Goal: Register for event/course

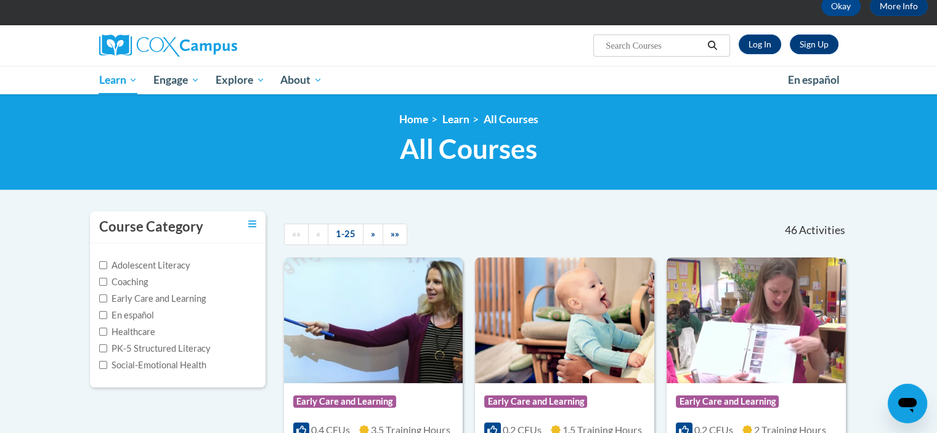
scroll to position [68, 0]
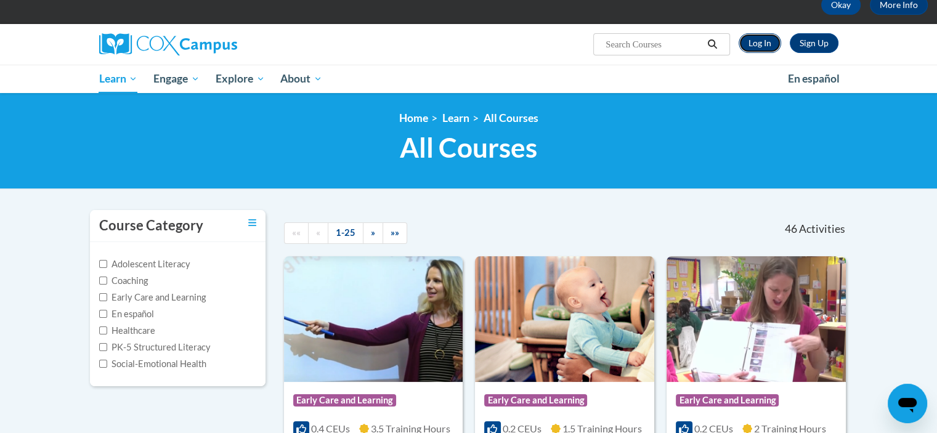
click at [755, 42] on link "Log In" at bounding box center [759, 43] width 42 height 20
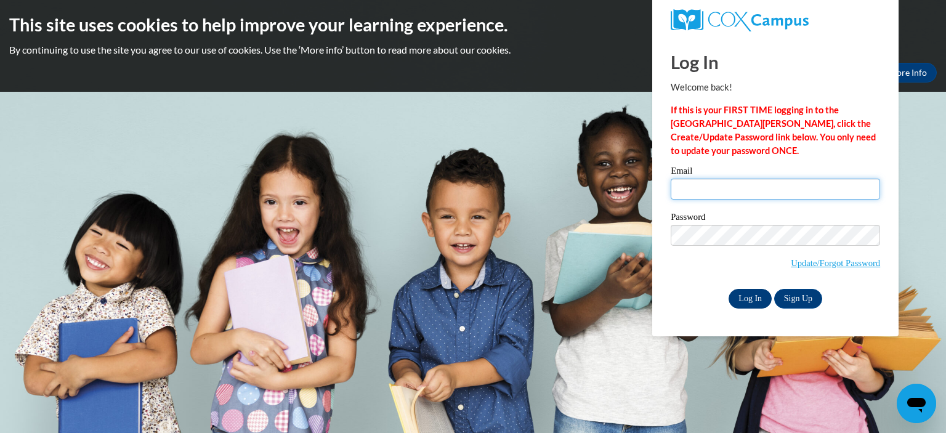
type input "jsimmons9709@columbus.k12.oh.us"
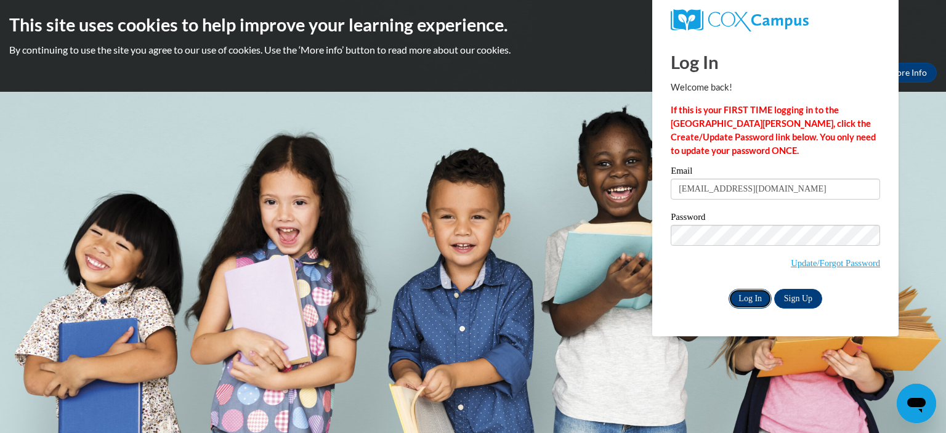
click at [751, 300] on input "Log In" at bounding box center [750, 299] width 43 height 20
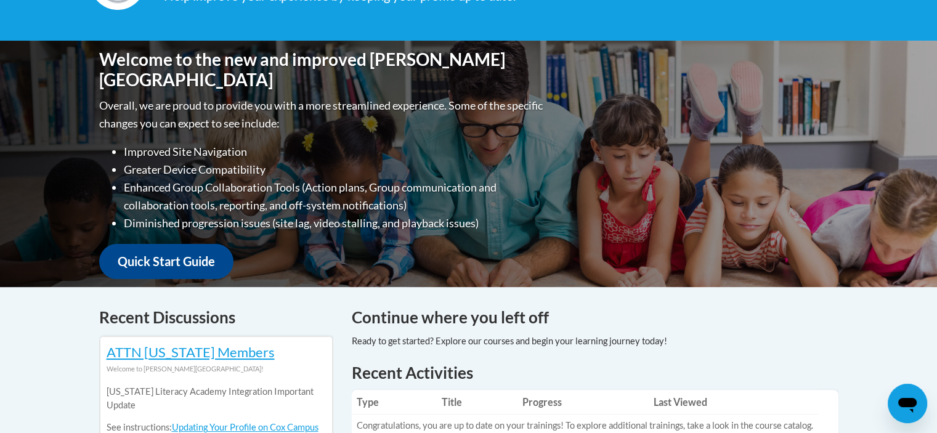
scroll to position [236, 0]
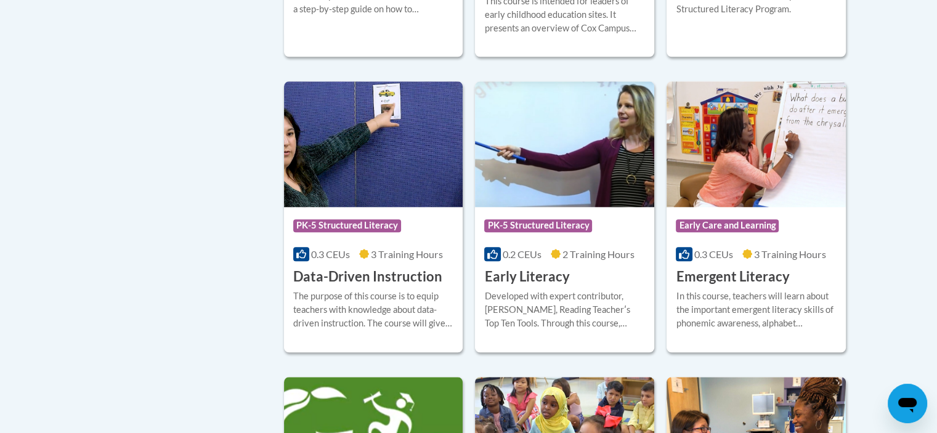
scroll to position [1262, 0]
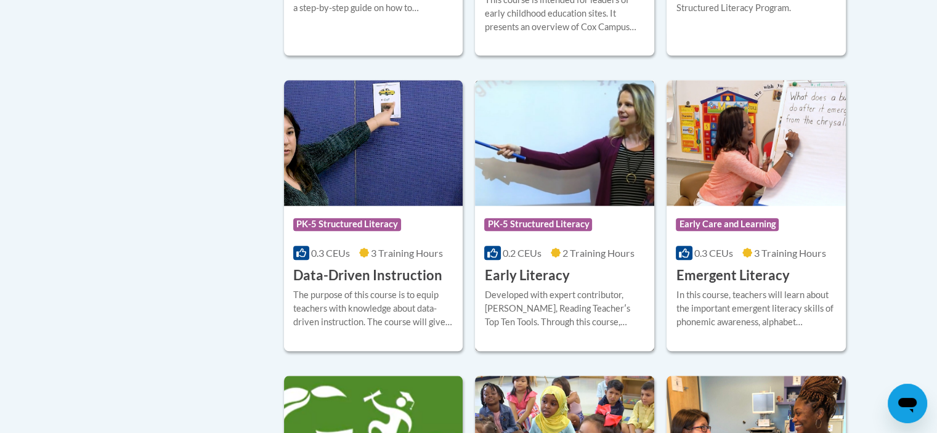
click at [504, 285] on h3 "Early Literacy" at bounding box center [526, 275] width 85 height 19
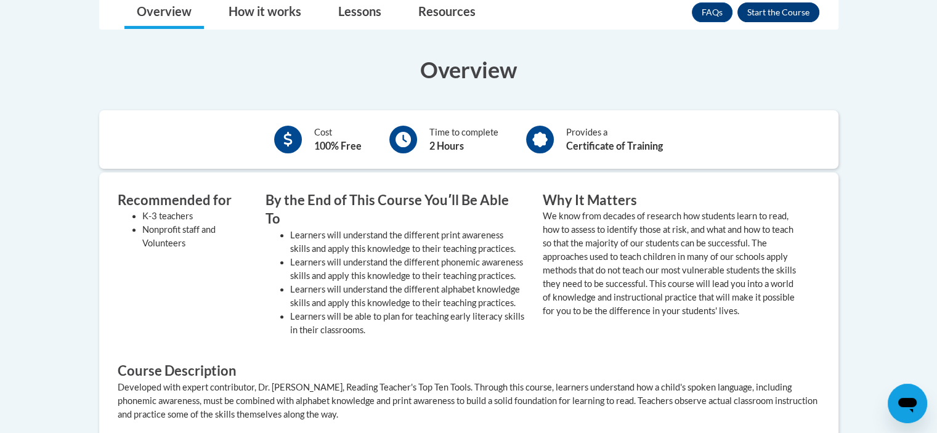
scroll to position [372, 0]
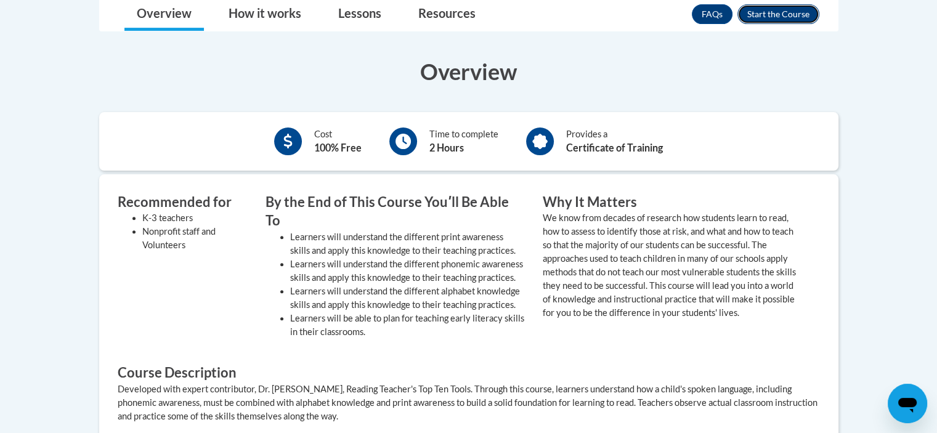
click at [769, 7] on button "Enroll" at bounding box center [778, 14] width 82 height 20
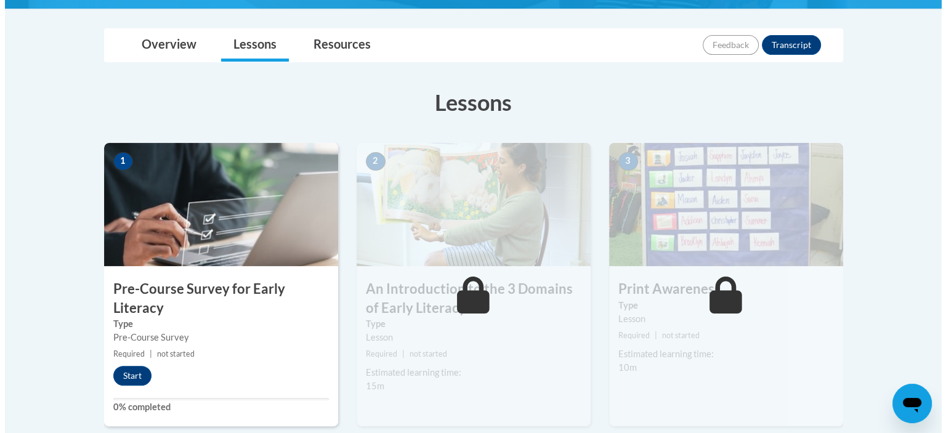
scroll to position [403, 0]
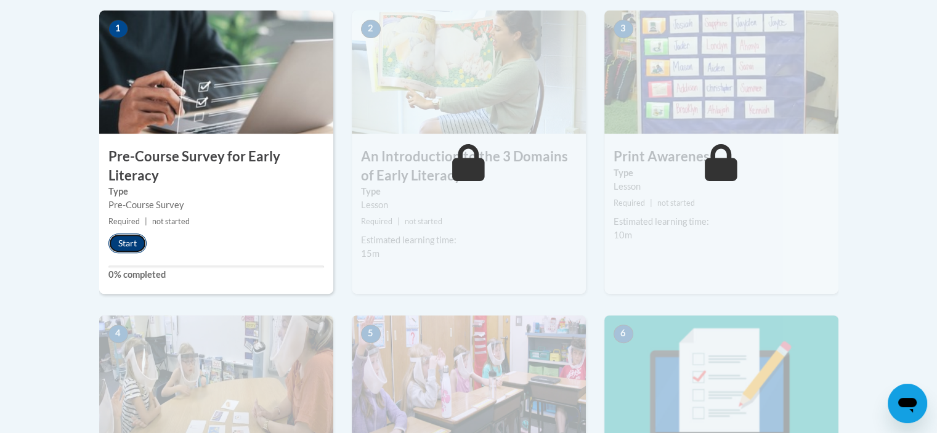
click at [121, 240] on button "Start" at bounding box center [127, 243] width 38 height 20
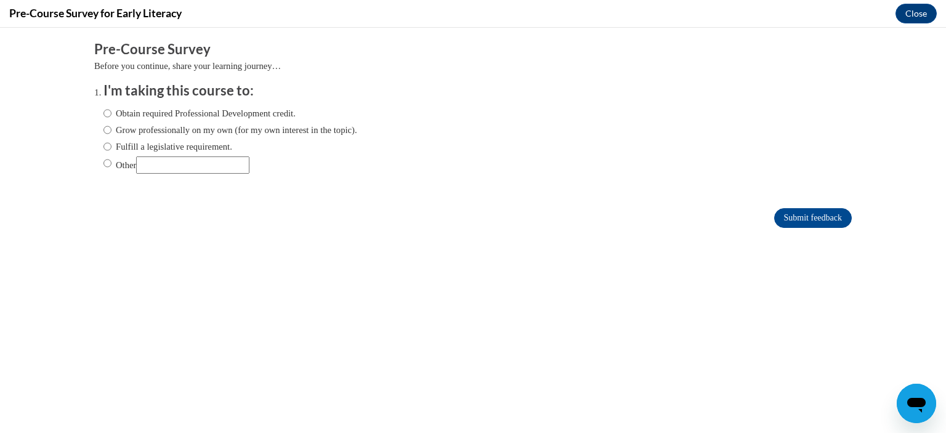
scroll to position [0, 0]
click at [103, 112] on input "Obtain required Professional Development credit." at bounding box center [107, 114] width 8 height 14
radio input "true"
click at [797, 214] on input "Submit feedback" at bounding box center [813, 218] width 78 height 20
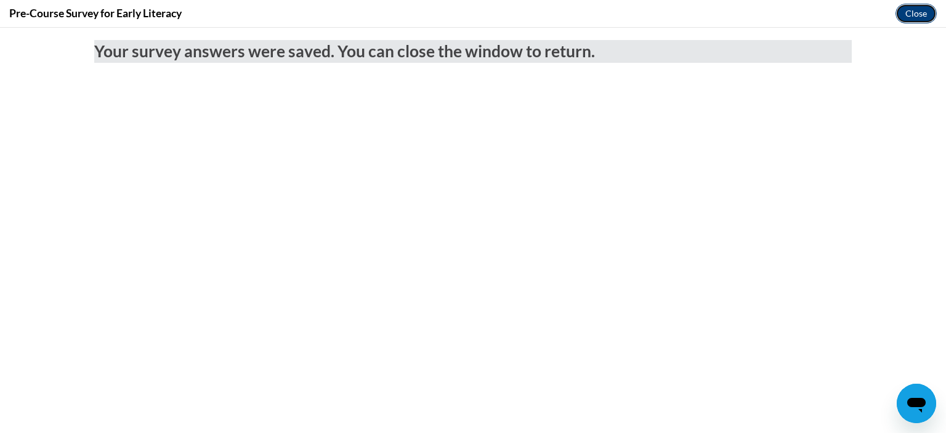
click at [908, 12] on button "Close" at bounding box center [915, 14] width 41 height 20
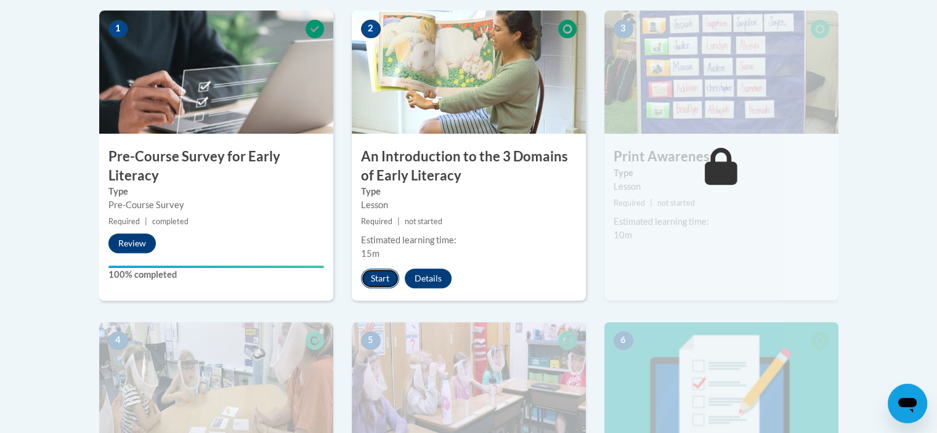
click at [385, 275] on button "Start" at bounding box center [380, 278] width 38 height 20
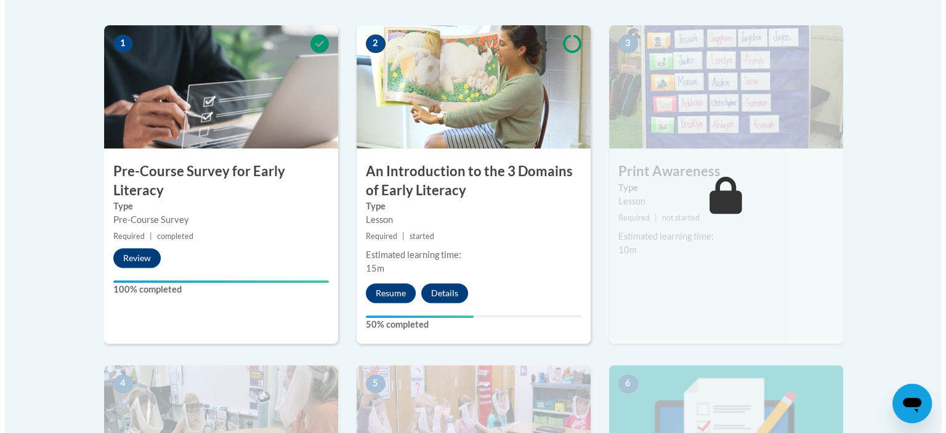
scroll to position [389, 0]
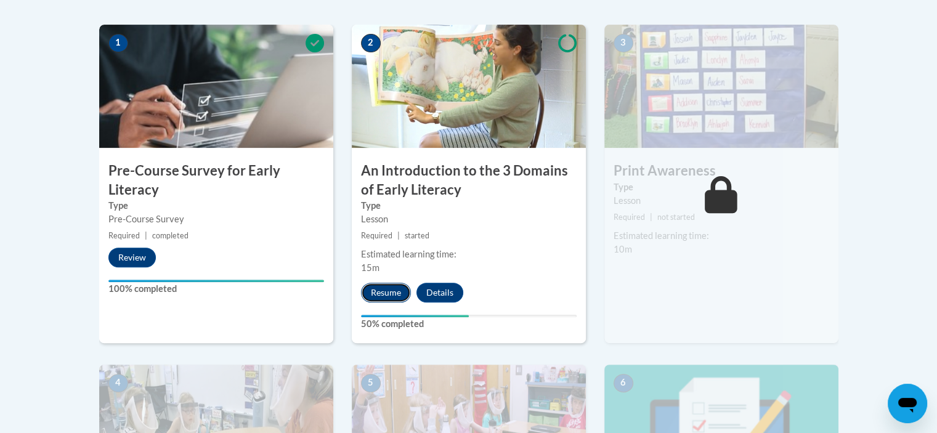
click at [382, 290] on button "Resume" at bounding box center [386, 293] width 50 height 20
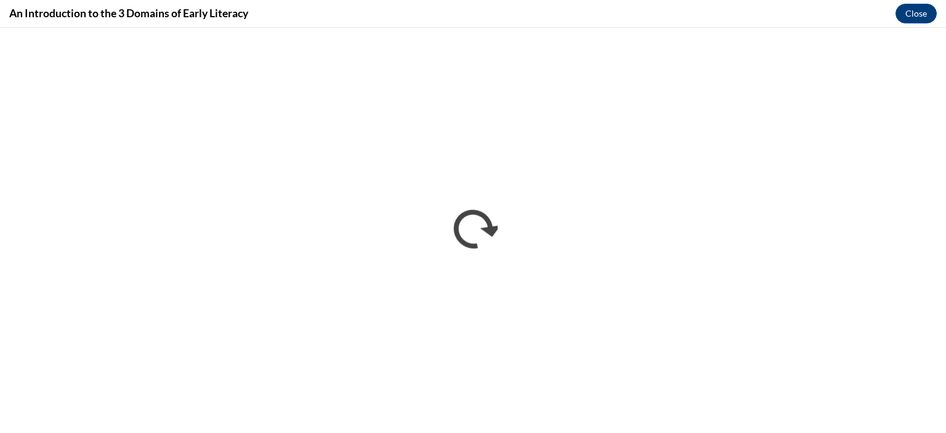
scroll to position [0, 0]
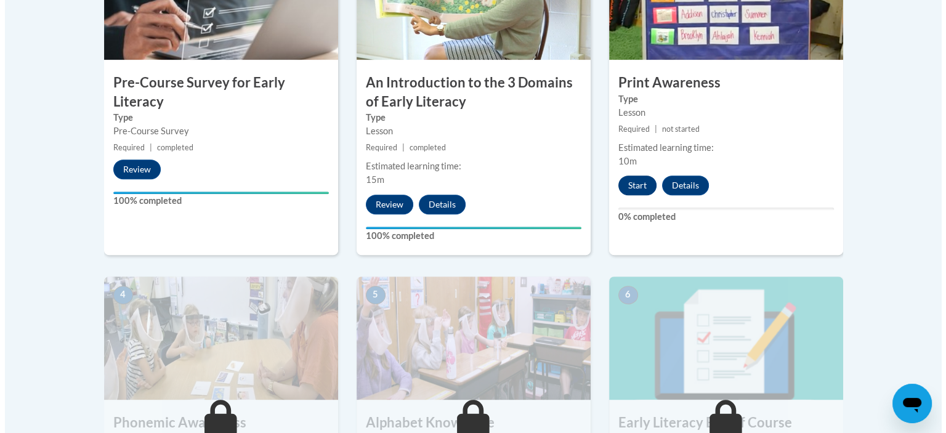
scroll to position [477, 0]
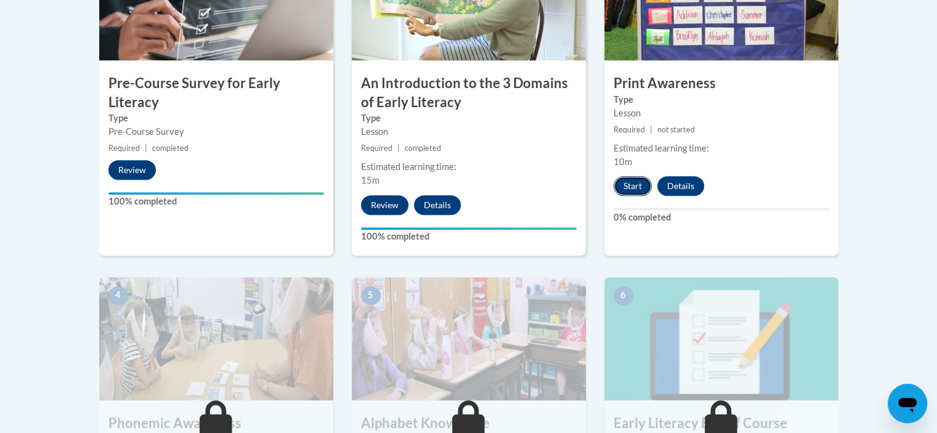
click at [637, 187] on button "Start" at bounding box center [632, 186] width 38 height 20
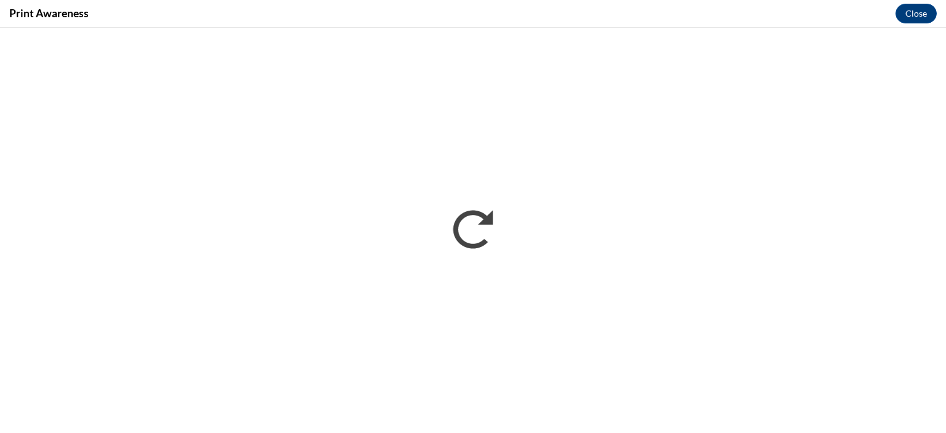
scroll to position [0, 0]
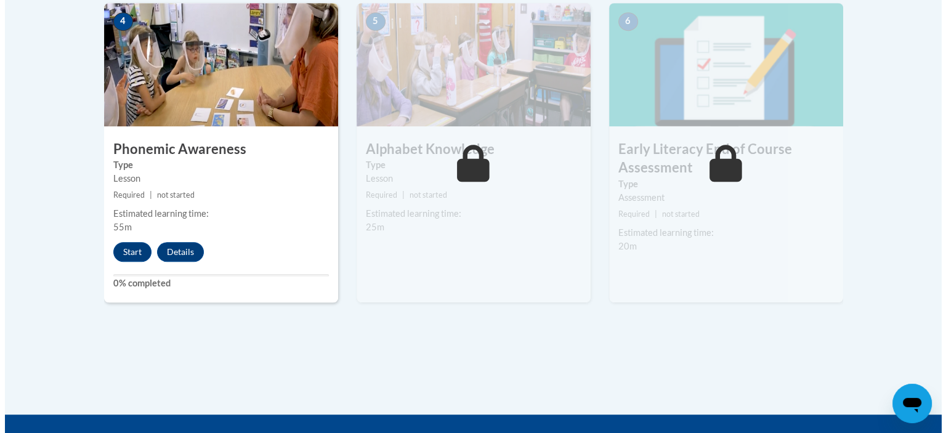
scroll to position [750, 0]
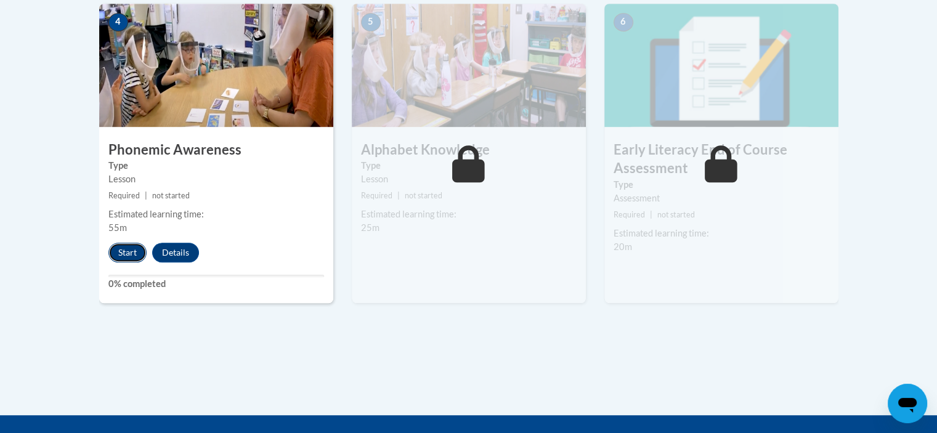
click at [126, 248] on button "Start" at bounding box center [127, 253] width 38 height 20
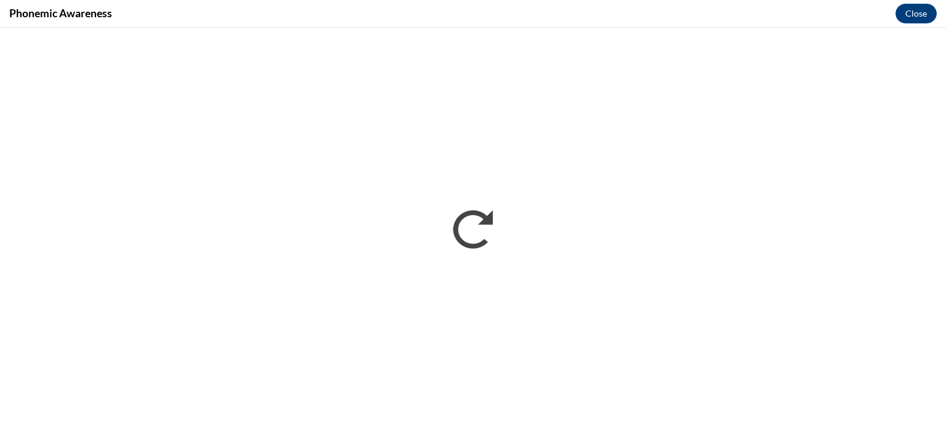
scroll to position [0, 0]
